Goal: Information Seeking & Learning: Understand process/instructions

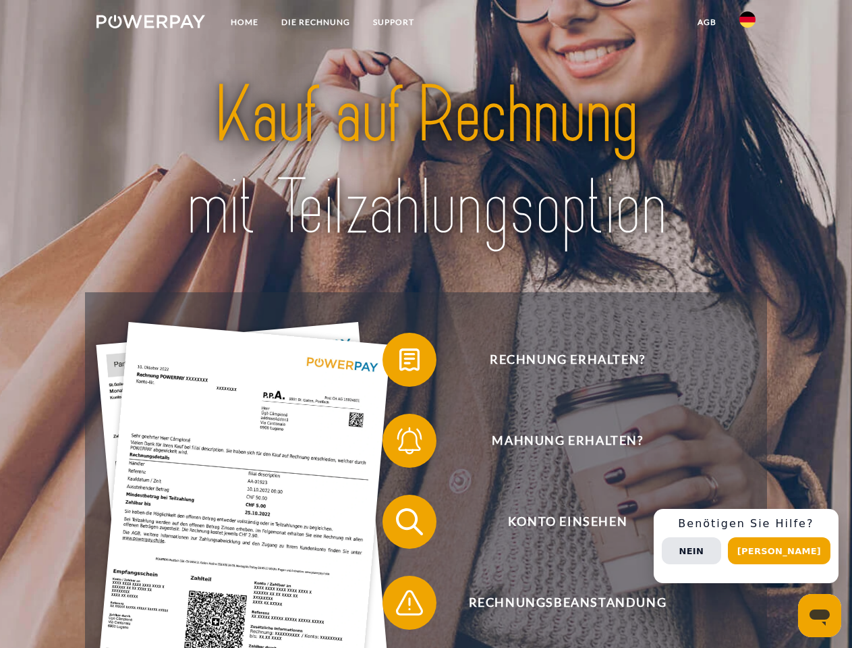
click at [150, 24] on img at bounding box center [150, 21] width 109 height 13
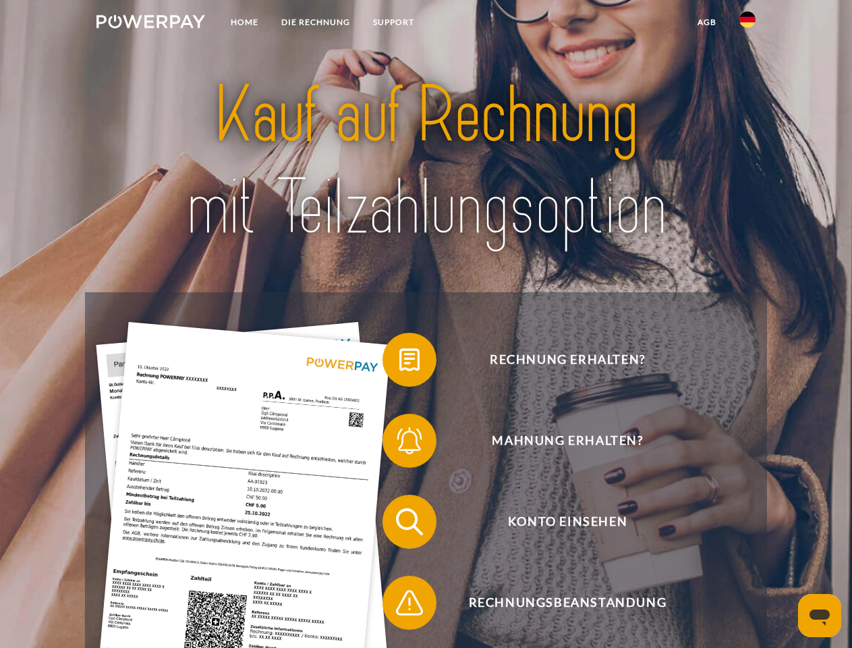
click at [748, 24] on img at bounding box center [748, 19] width 16 height 16
click at [706, 22] on link "agb" at bounding box center [707, 22] width 42 height 24
click at [399, 362] on span at bounding box center [389, 359] width 67 height 67
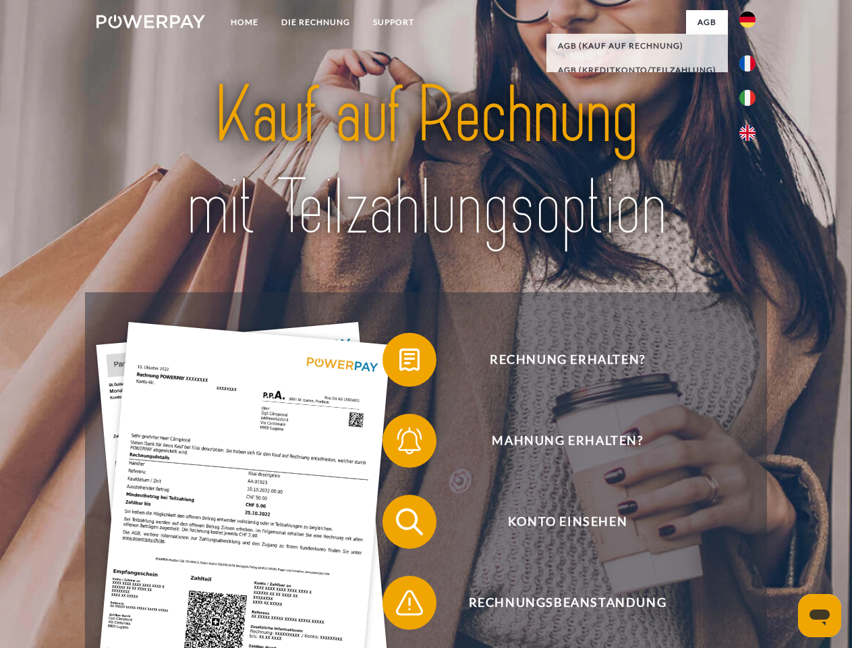
click at [399, 443] on span at bounding box center [389, 440] width 67 height 67
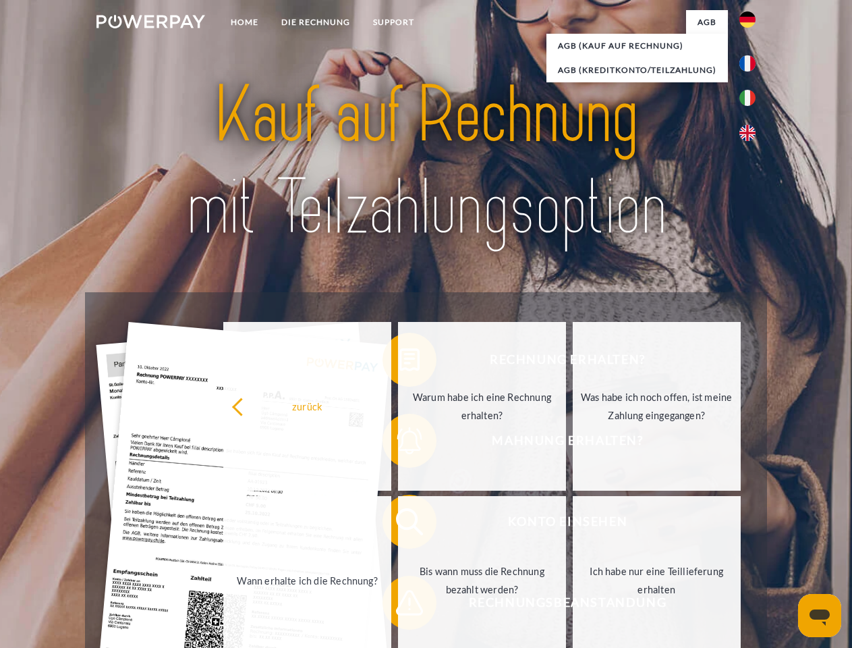
click at [399, 524] on link "Bis wann muss die Rechnung bezahlt werden?" at bounding box center [482, 580] width 168 height 169
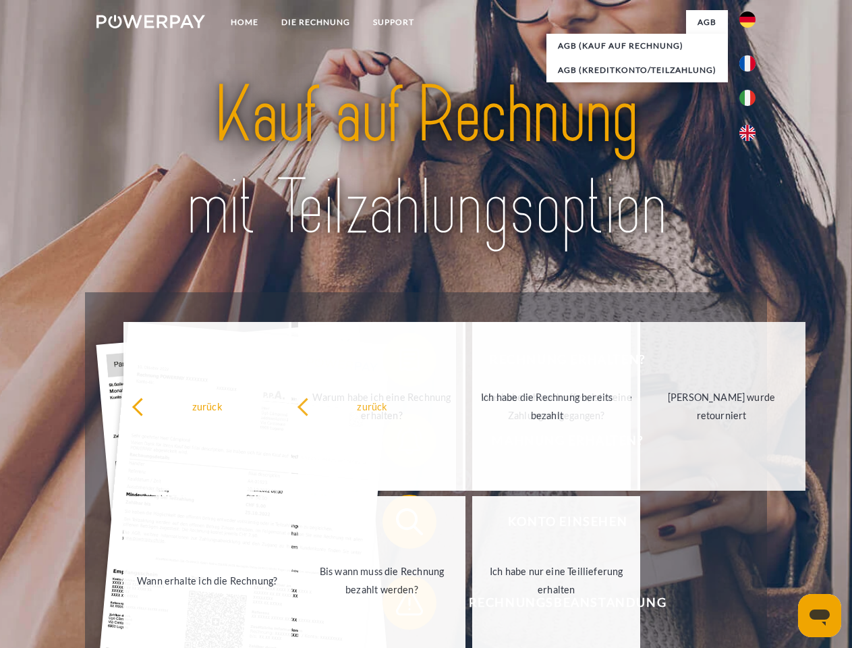
click at [399, 605] on span at bounding box center [389, 602] width 67 height 67
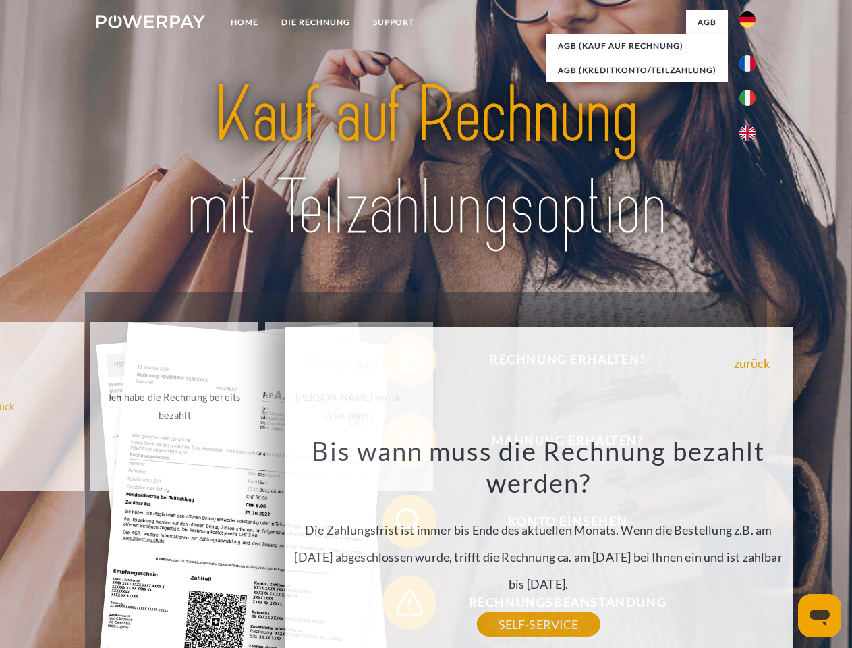
click at [751, 546] on div "Rechnung erhalten? Mahnung erhalten? Konto einsehen" at bounding box center [426, 562] width 682 height 540
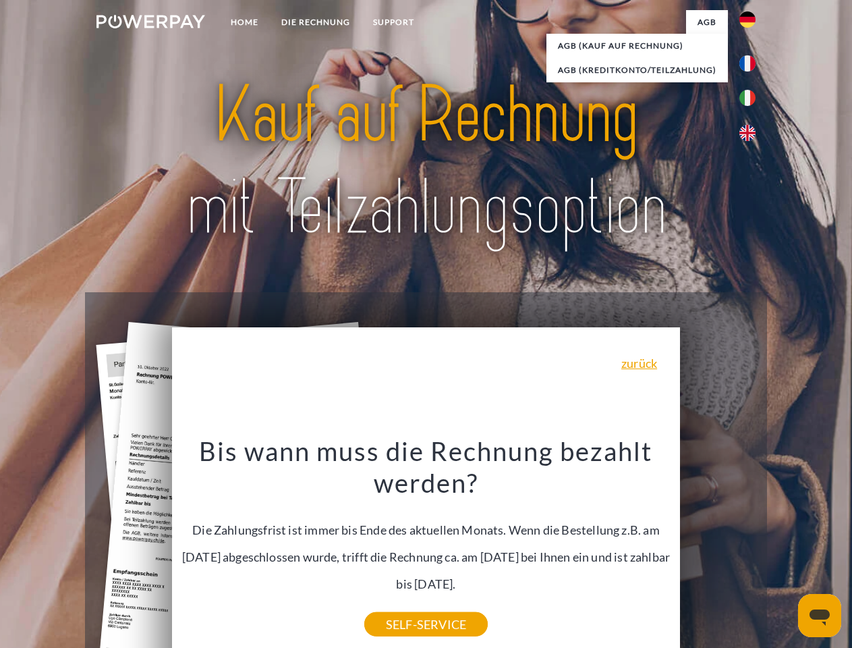
click at [718, 549] on span "Konto einsehen" at bounding box center [567, 522] width 331 height 54
click at [784, 551] on header "Home DIE RECHNUNG SUPPORT" at bounding box center [426, 466] width 852 height 932
